Goal: Check status: Check status

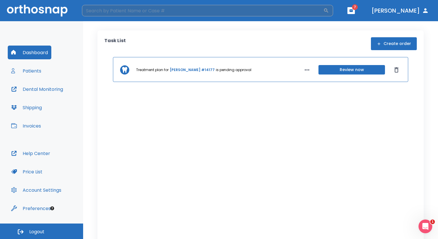
click at [304, 14] on input "search" at bounding box center [202, 10] width 241 height 11
type input "[PERSON_NAME] de la [PERSON_NAME]"
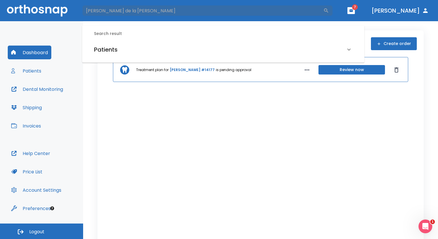
click at [261, 48] on div "Patients" at bounding box center [219, 49] width 251 height 9
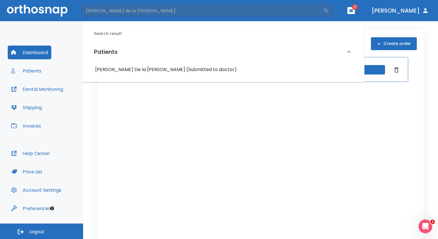
click at [218, 67] on h6 "[PERSON_NAME] De la [PERSON_NAME] (Submitted to doctor)" at bounding box center [223, 70] width 256 height 8
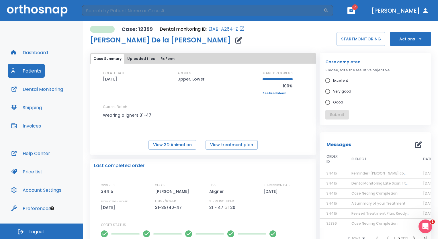
click at [232, 163] on div "Last completed order" at bounding box center [203, 165] width 218 height 7
click at [147, 56] on button "Uploaded files" at bounding box center [141, 59] width 32 height 10
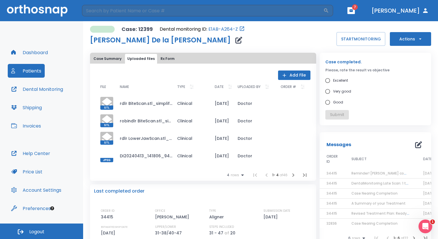
click at [219, 87] on p "DATE" at bounding box center [219, 86] width 9 height 7
click at [229, 120] on p "[DATE]" at bounding box center [227, 119] width 12 height 7
checkbox input "true"
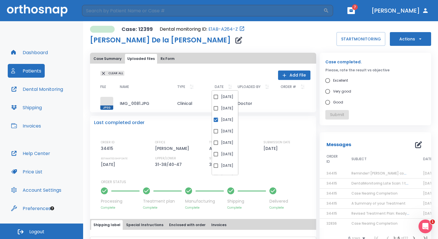
click at [161, 116] on div "Last completed order ORDER ID 34415 OFFICE [PERSON_NAME] TYPE Aligner SUBMISSIO…" at bounding box center [203, 163] width 226 height 94
click at [108, 100] on div at bounding box center [106, 103] width 13 height 13
